Goal: Information Seeking & Learning: Learn about a topic

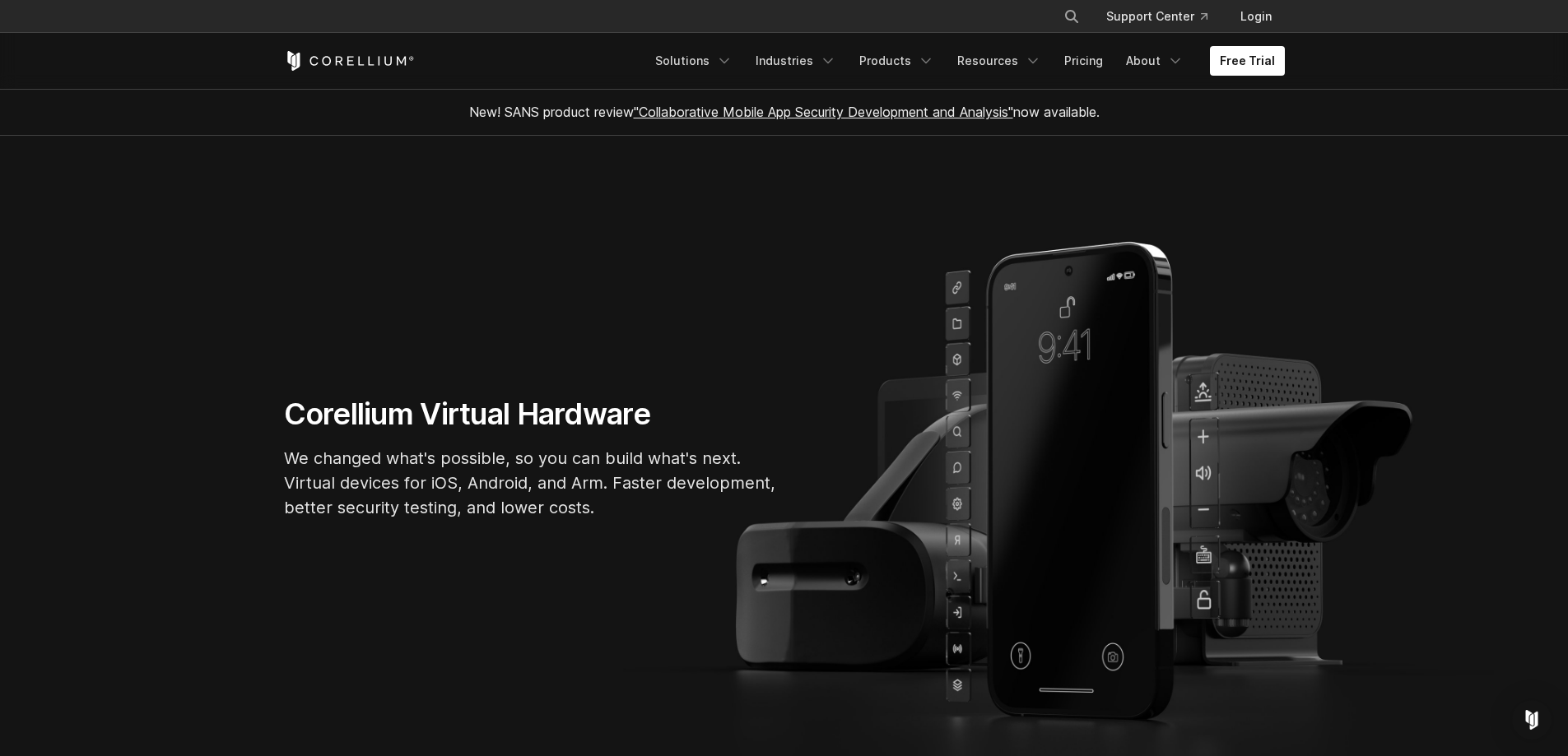
click at [690, 117] on link ""Collaborative Mobile App Security Development and Analysis"" at bounding box center [824, 112] width 380 height 17
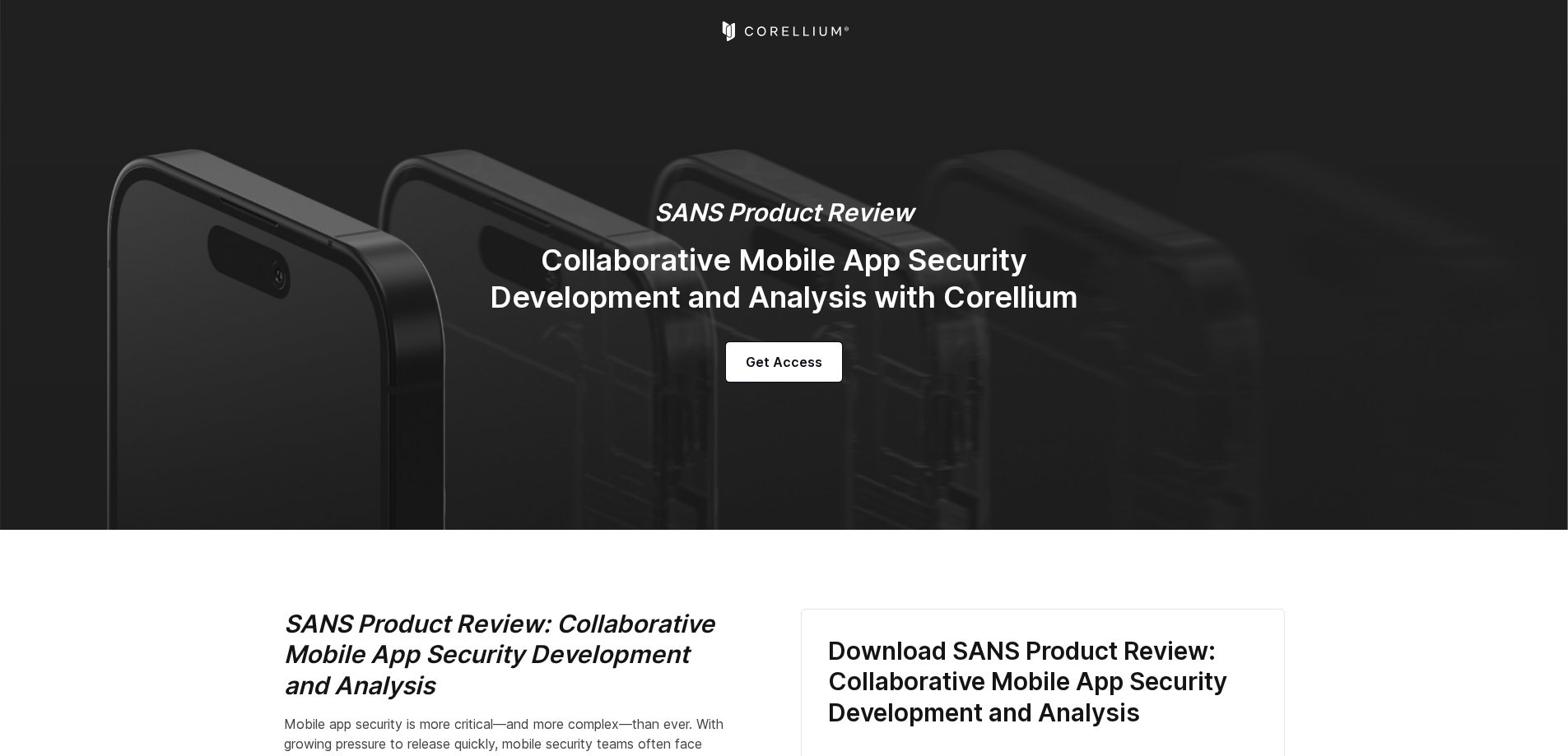
select select "******"
select select "*****"
click at [778, 29] on icon "Corellium Home" at bounding box center [784, 31] width 131 height 20
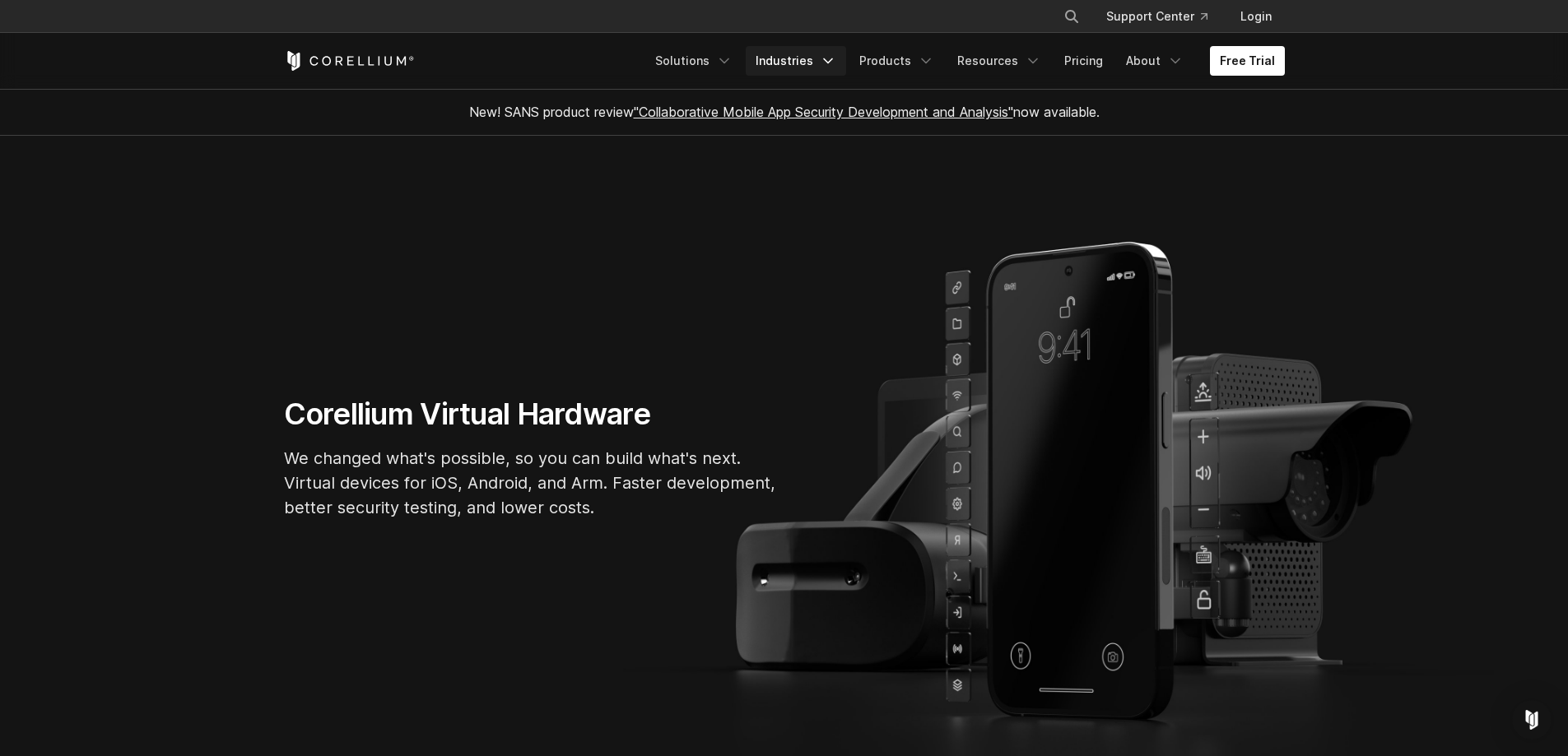
click at [806, 63] on link "Industries" at bounding box center [796, 61] width 101 height 30
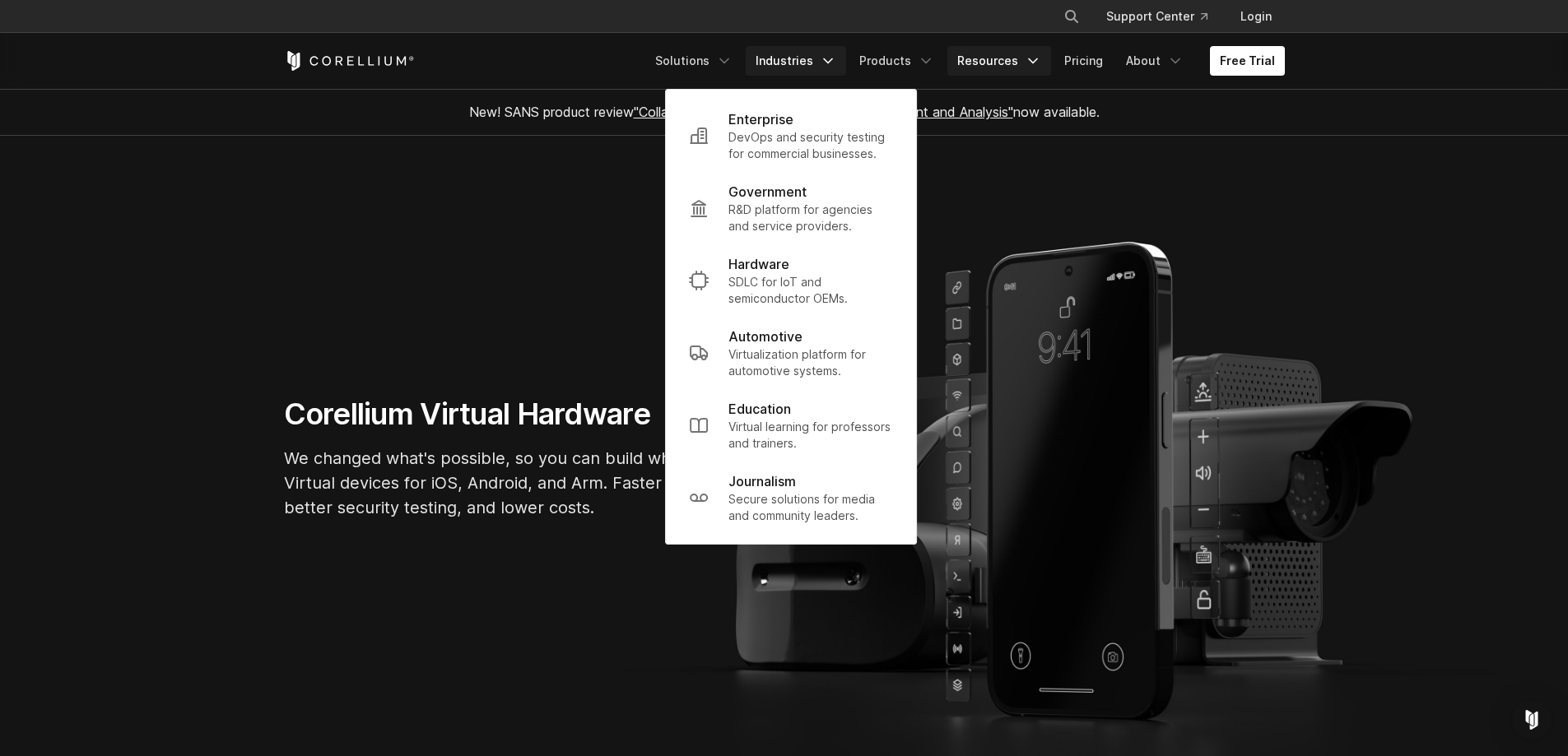
click at [1012, 55] on link "Resources" at bounding box center [999, 61] width 104 height 30
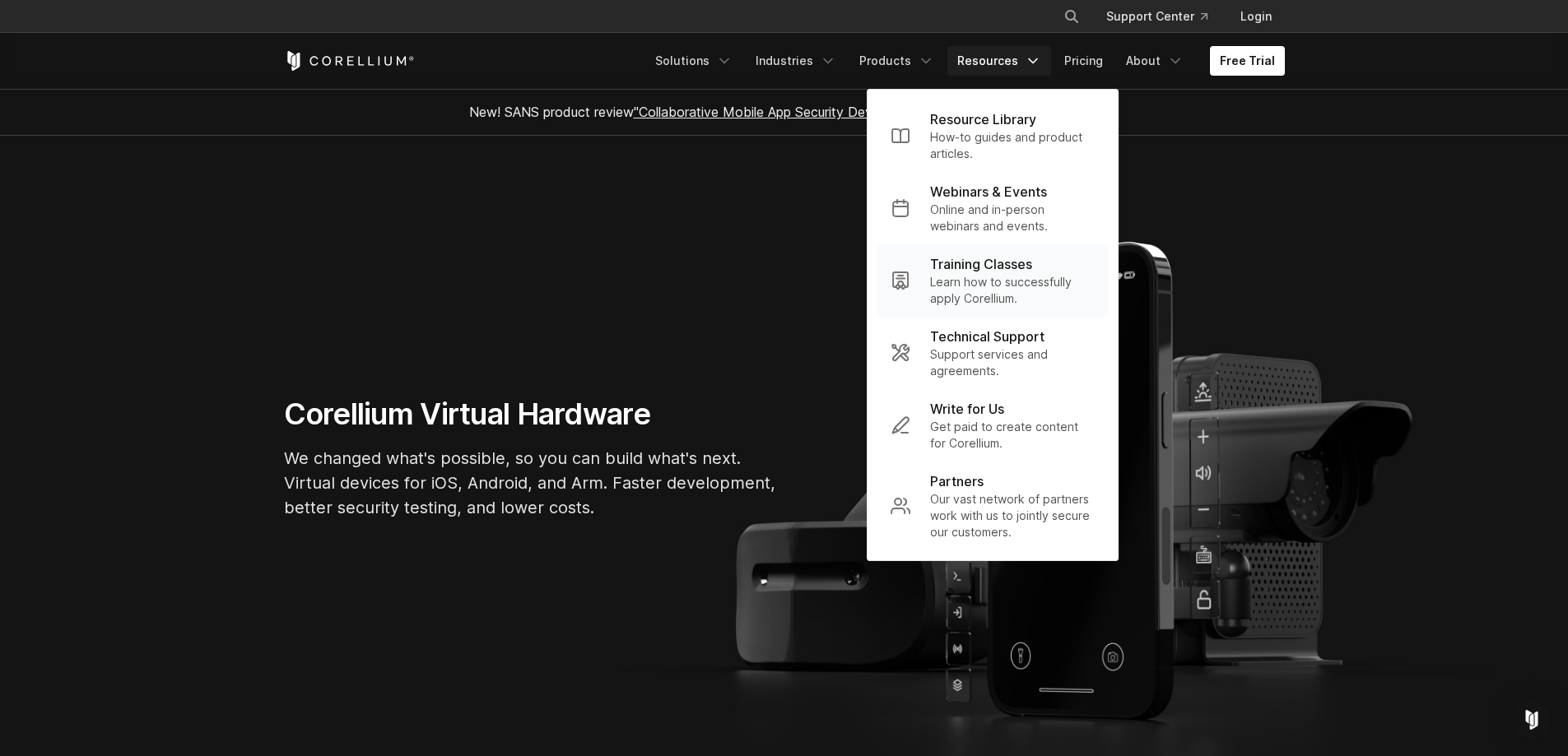
click at [995, 276] on p "Learn how to successfully apply Corellium." at bounding box center [1012, 290] width 164 height 33
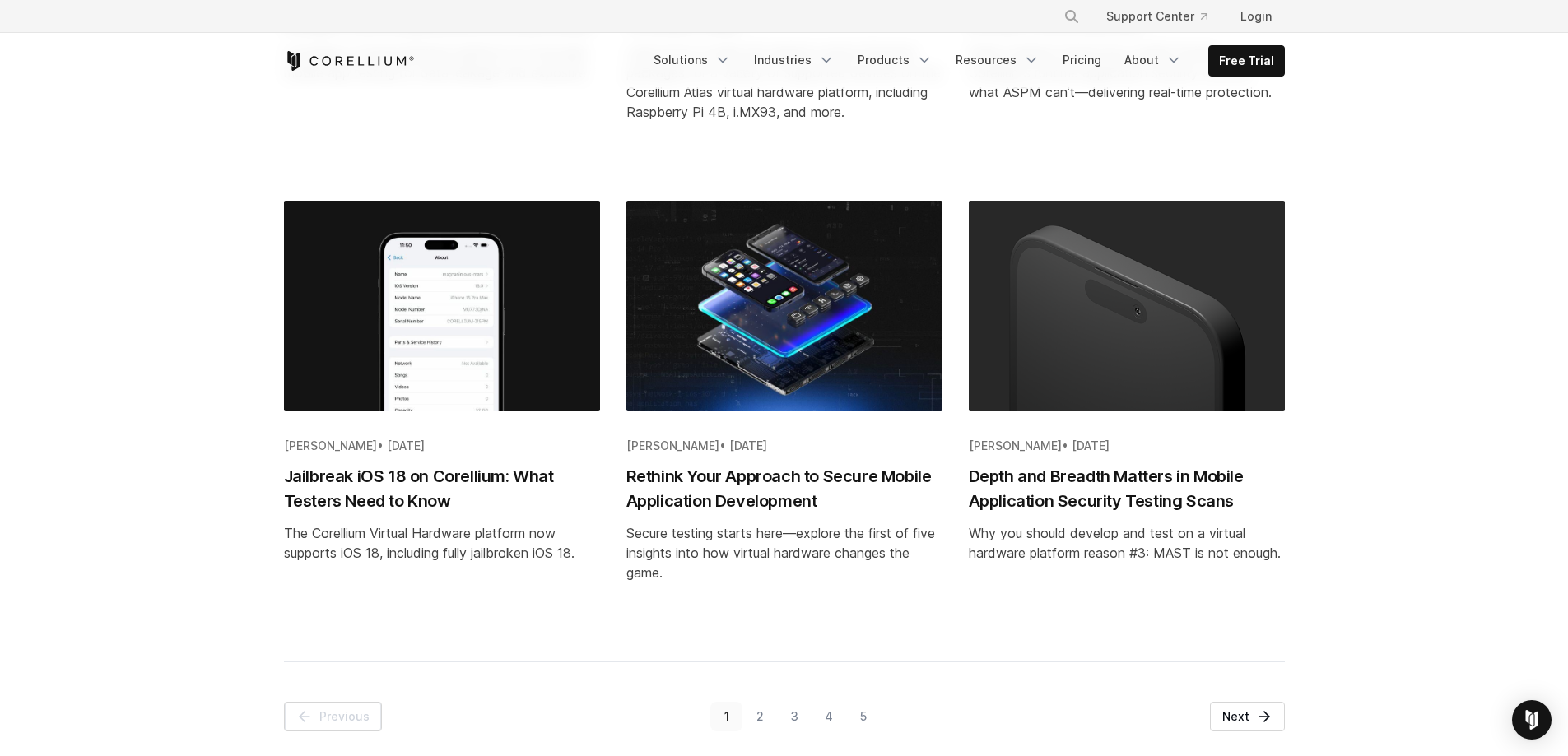
scroll to position [1727, 0]
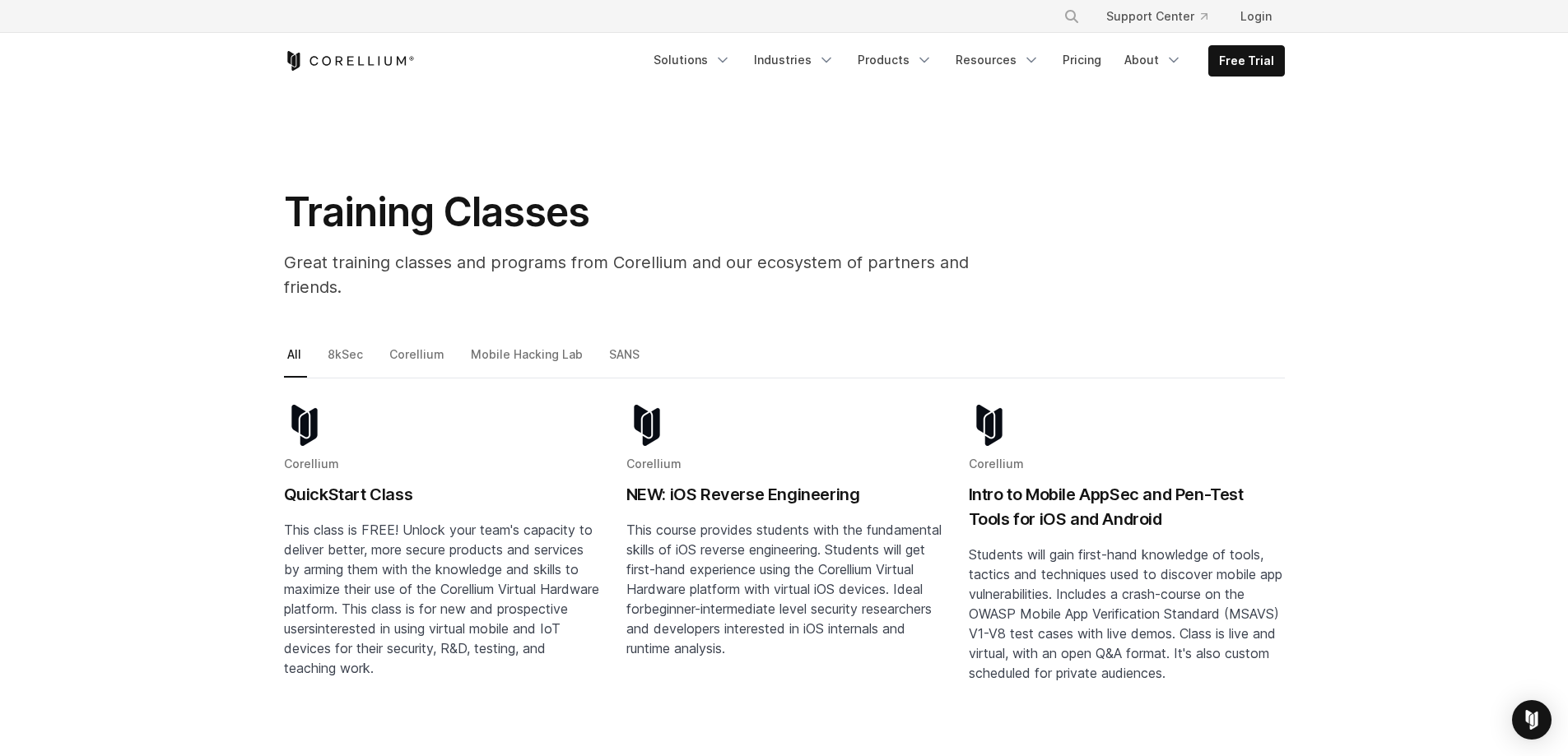
click at [381, 482] on h2 "QuickStart Class" at bounding box center [442, 494] width 316 height 24
click at [691, 61] on link "Solutions" at bounding box center [692, 60] width 97 height 30
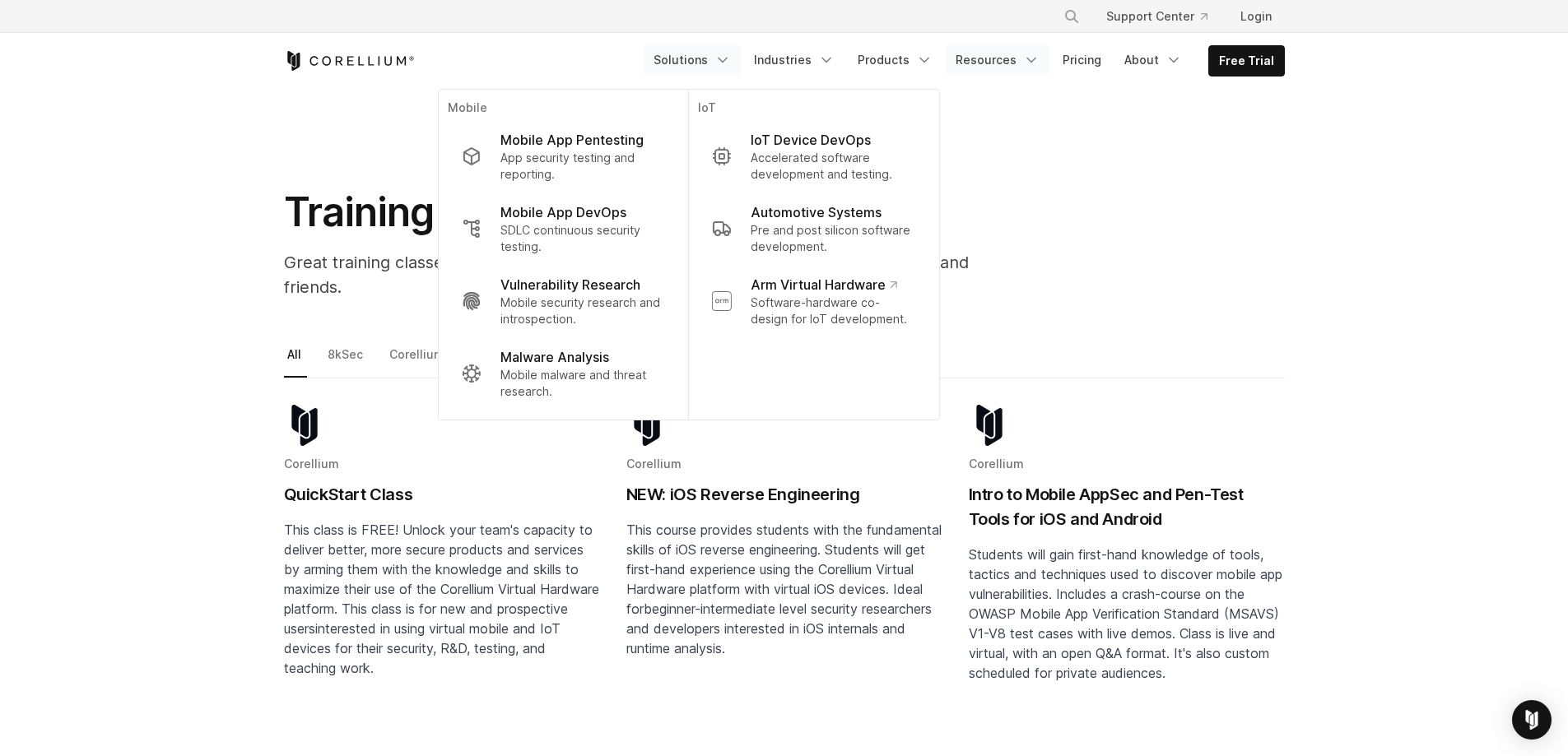
click at [1040, 58] on icon "Navigation Menu" at bounding box center [1031, 59] width 17 height 17
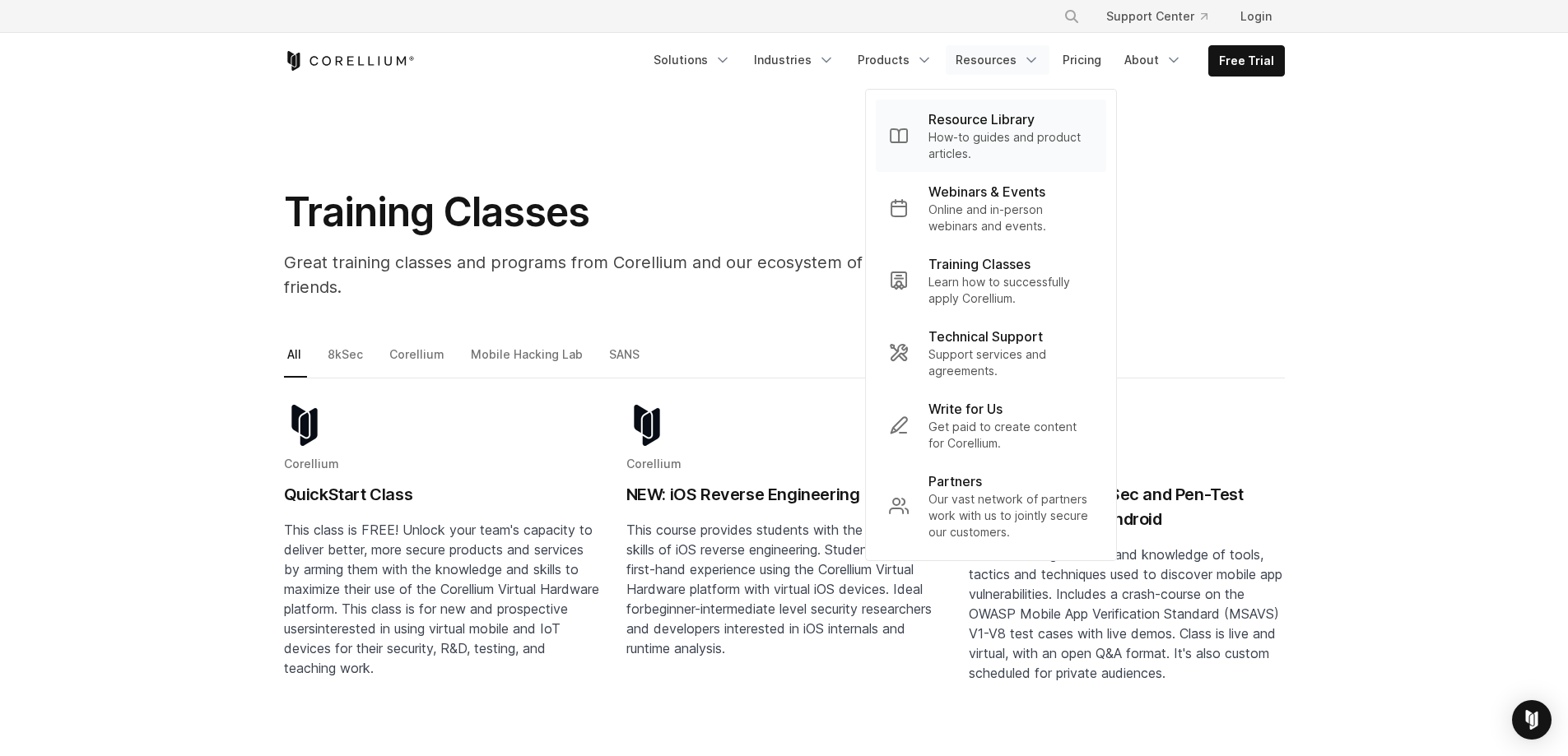
click at [989, 128] on p "Resource Library" at bounding box center [981, 119] width 106 height 20
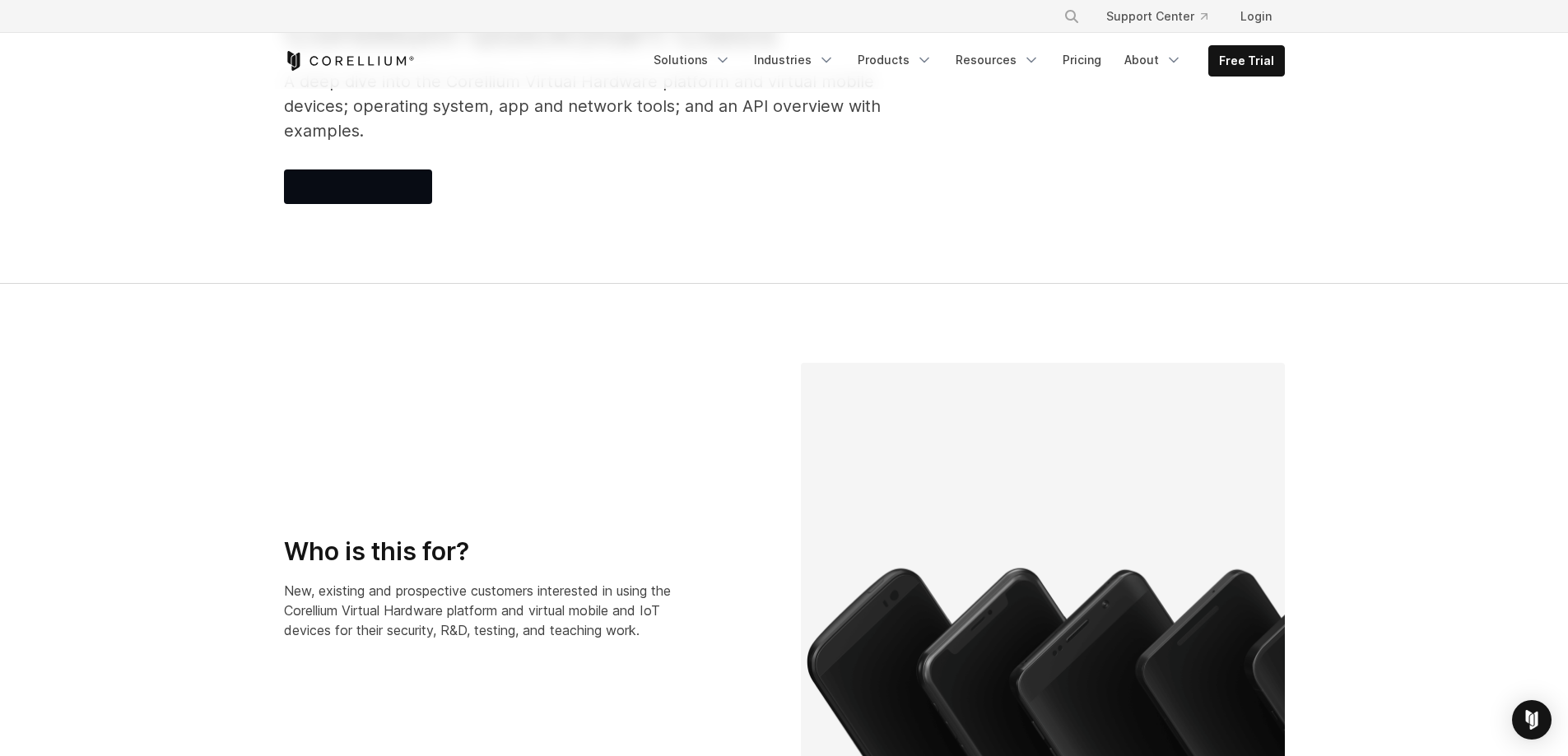
scroll to position [82, 0]
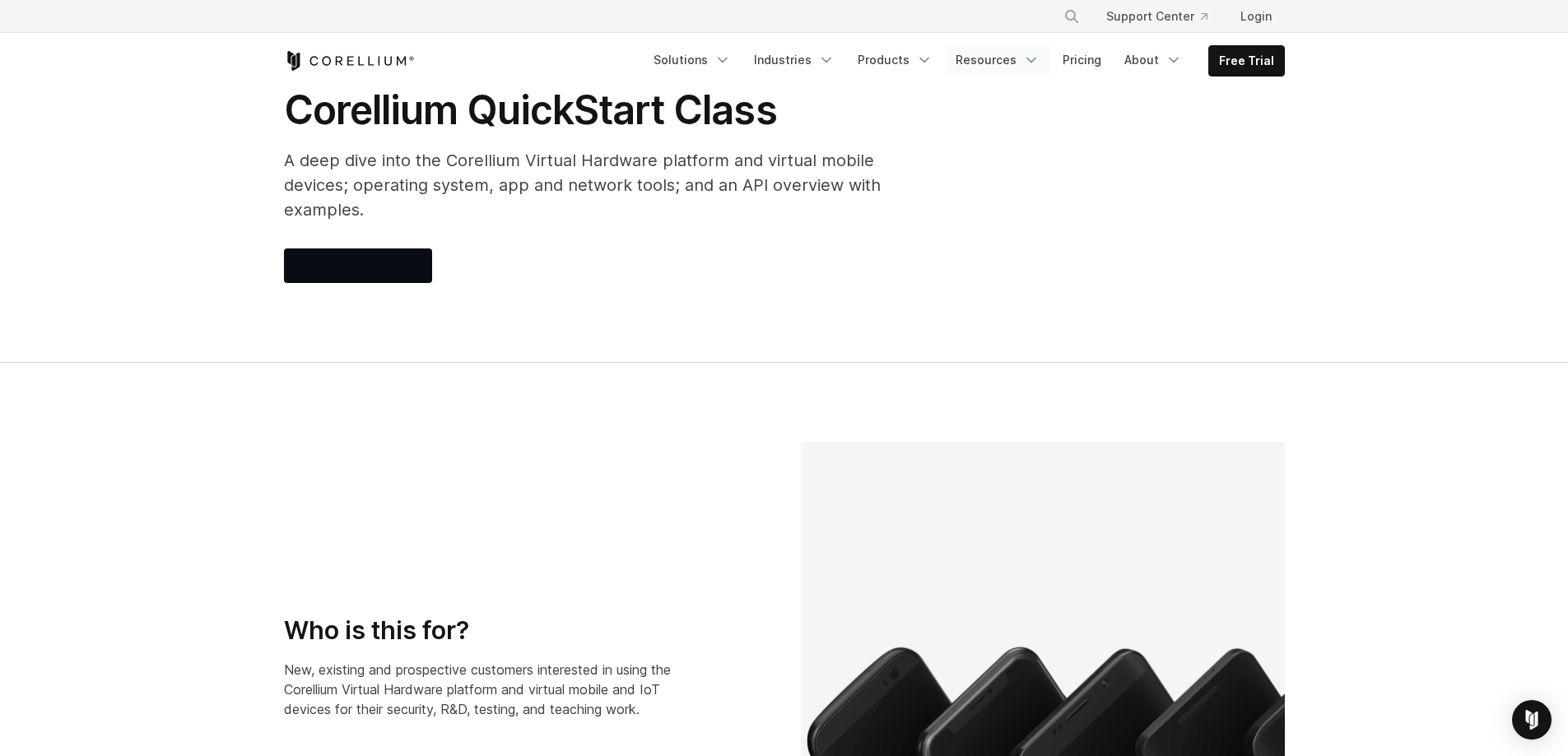
click at [1022, 54] on link "Resources" at bounding box center [997, 60] width 104 height 30
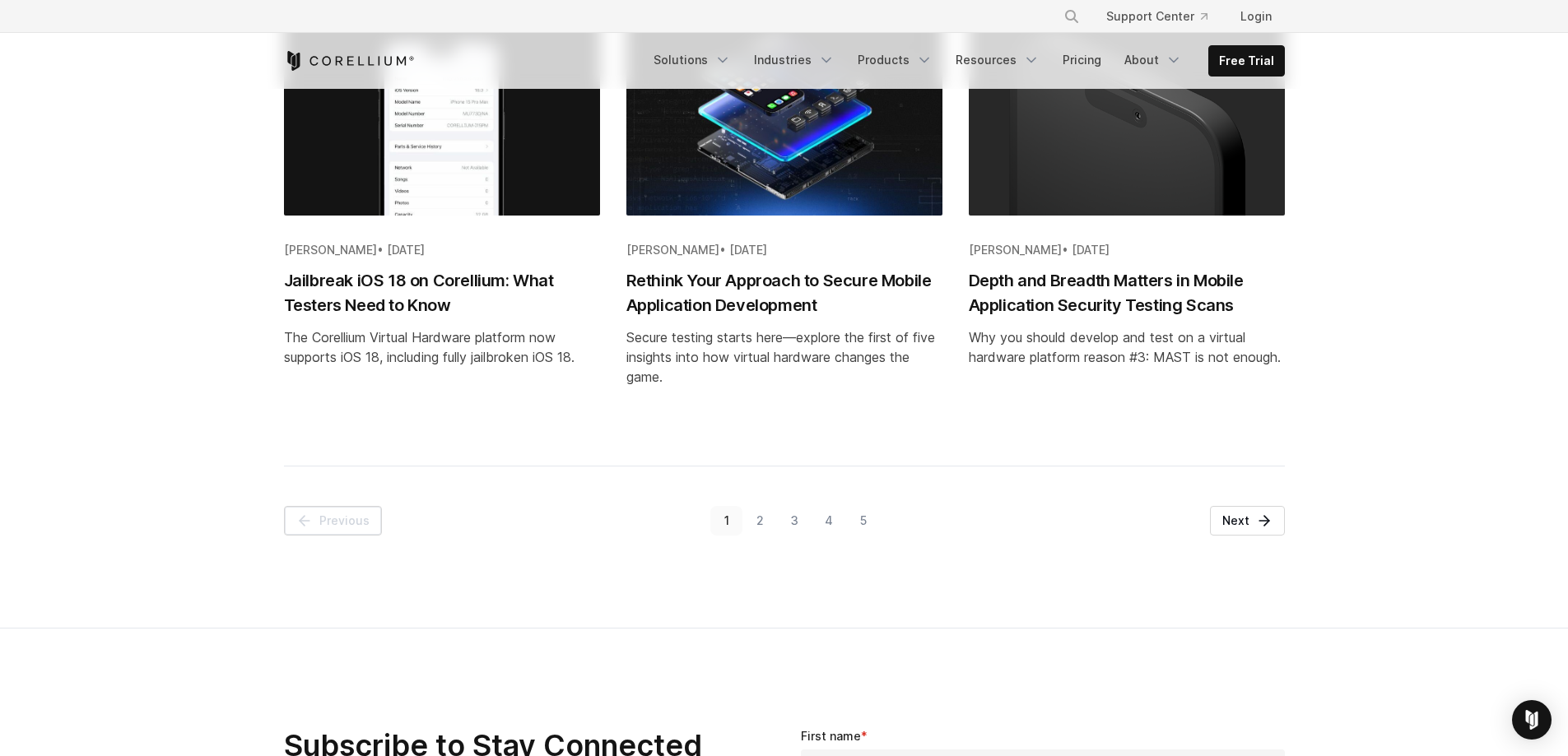
scroll to position [1891, 0]
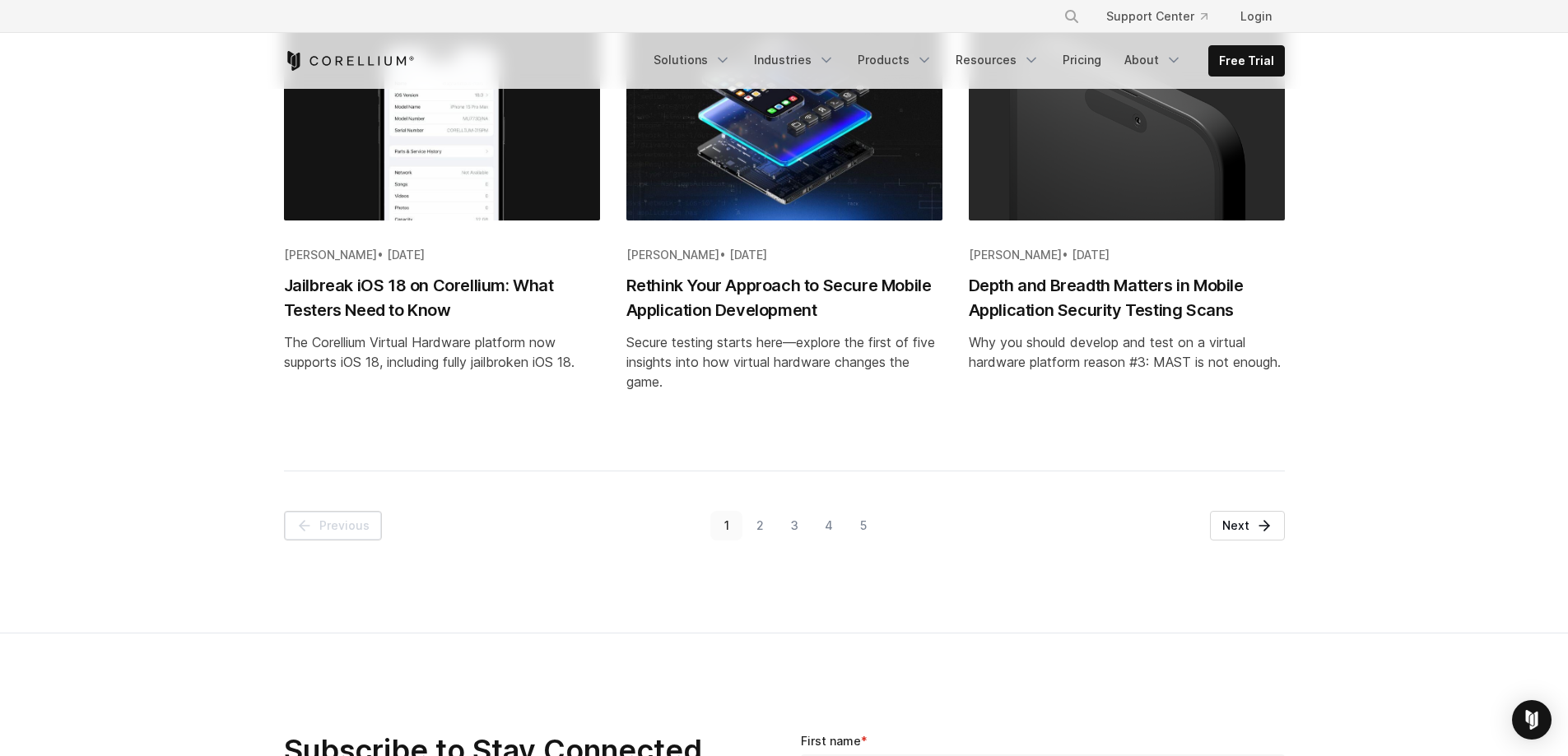
drag, startPoint x: 671, startPoint y: 371, endPoint x: 1135, endPoint y: 496, distance: 480.5
click at [1138, 497] on div "Page 1 of 10 Previous 1 2 3 4 5 Next" at bounding box center [784, 505] width 1034 height 70
